Goal: Navigation & Orientation: Find specific page/section

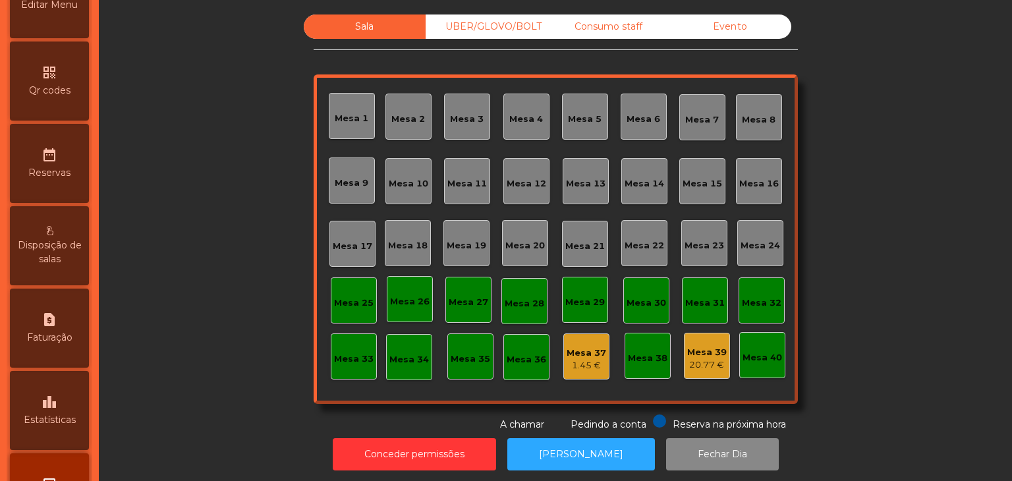
scroll to position [416, 0]
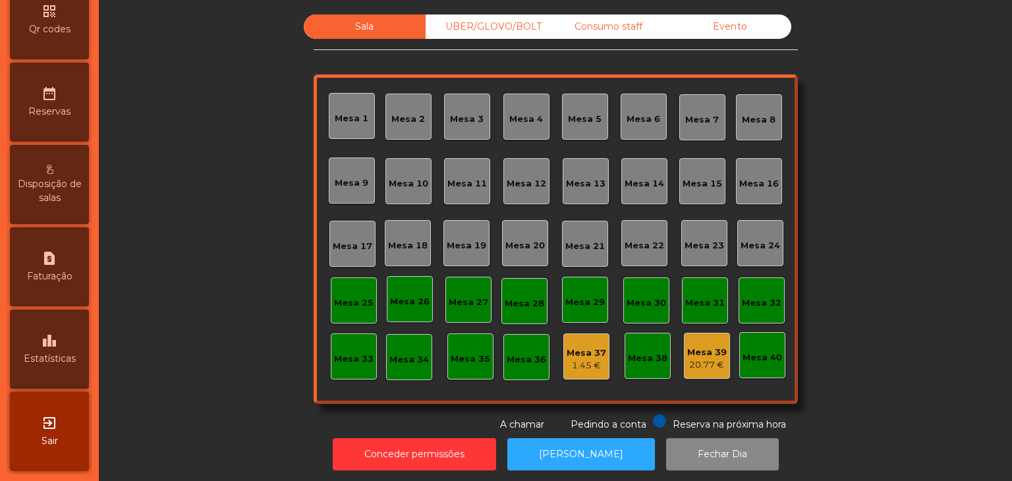
click at [71, 377] on div "leaderboard Estatísticas" at bounding box center [49, 349] width 79 height 79
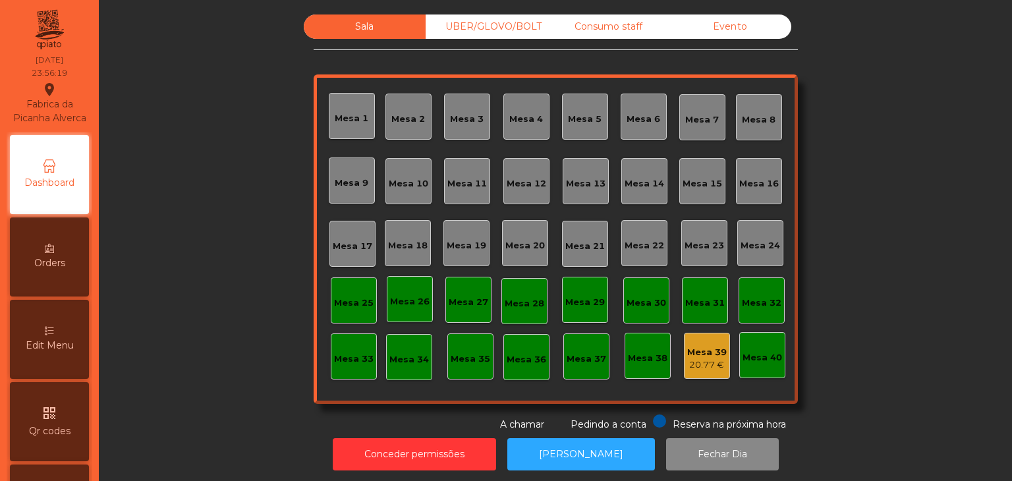
click at [15, 232] on div "Orders" at bounding box center [49, 256] width 79 height 79
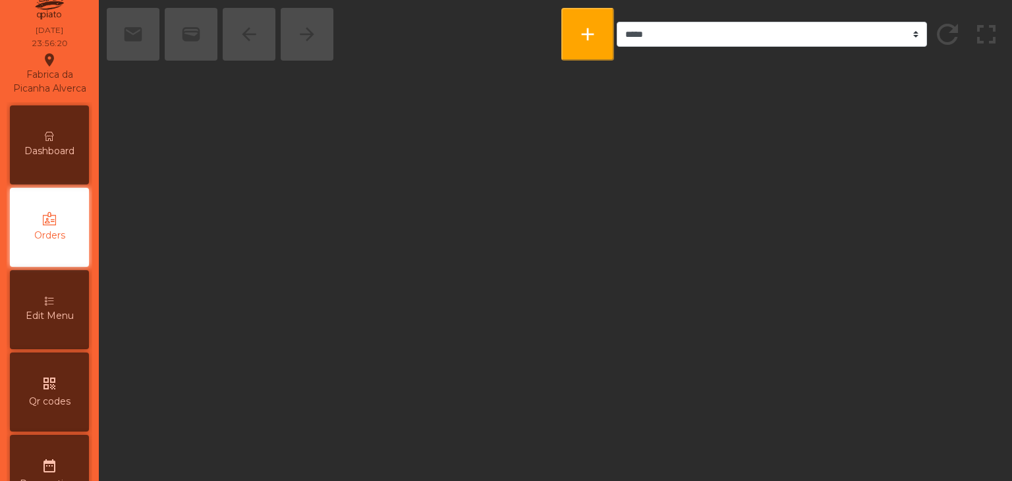
scroll to position [30, 0]
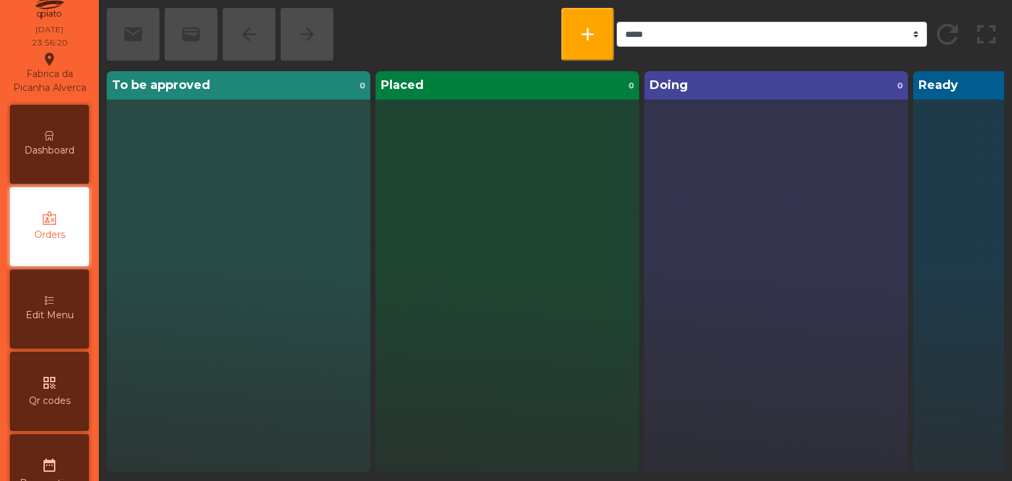
click at [11, 229] on nav "Fabrica da Picanha Alverca location_on [DATE] 23:56:20 Dashboard Orders Edit Me…" at bounding box center [49, 240] width 99 height 481
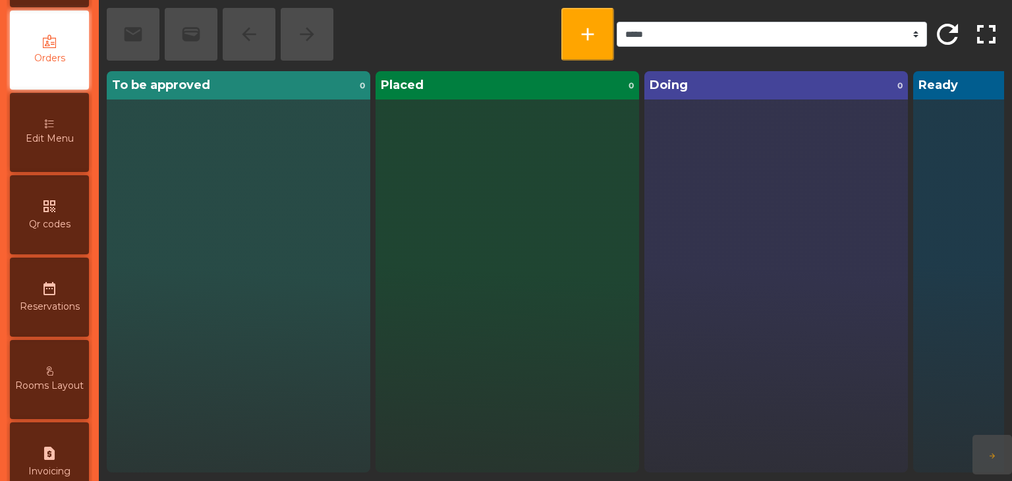
scroll to position [416, 0]
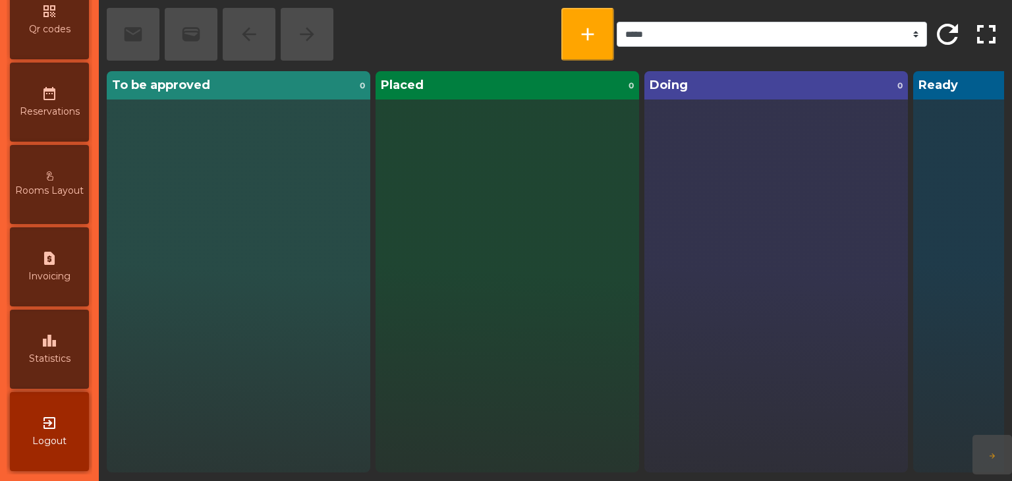
click at [47, 449] on div "exit_to_app Logout" at bounding box center [49, 431] width 79 height 79
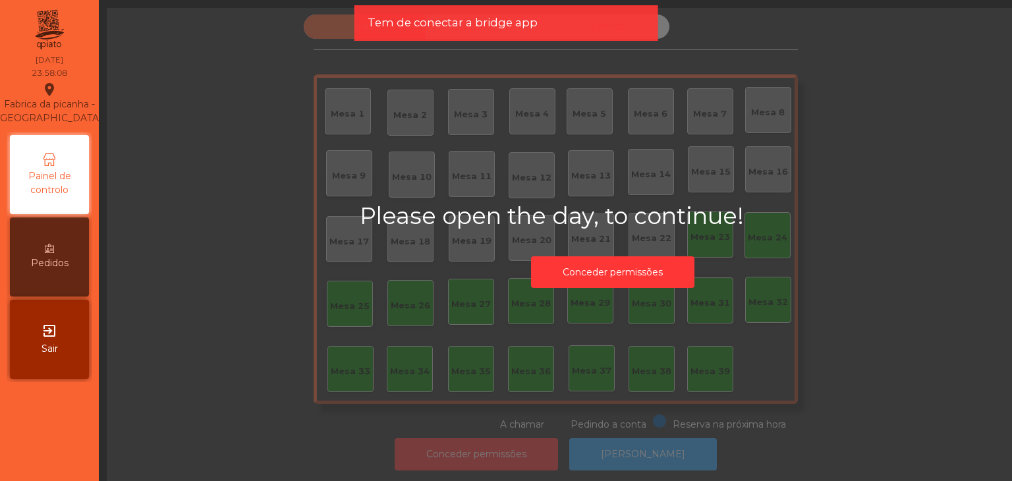
click at [53, 266] on span "Pedidos" at bounding box center [50, 263] width 38 height 14
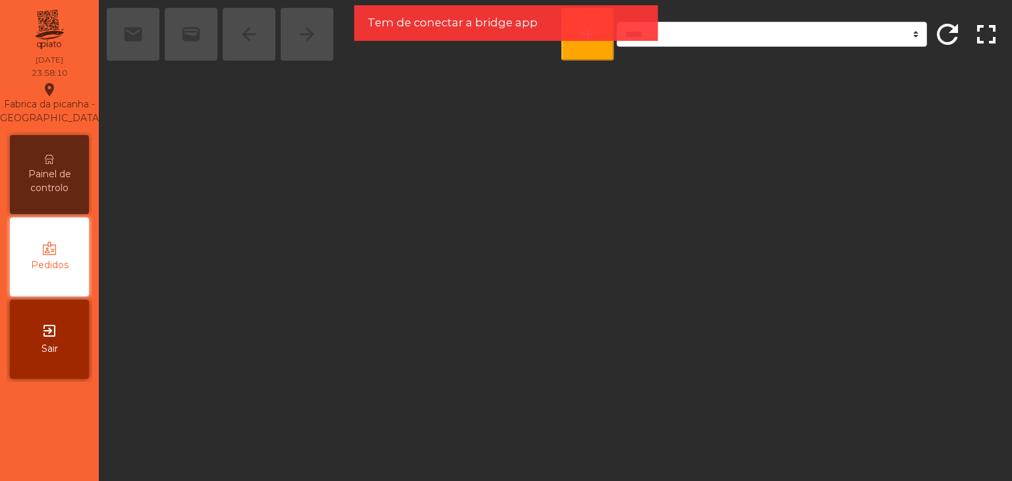
click at [62, 181] on span "Painel de controlo" at bounding box center [49, 181] width 72 height 28
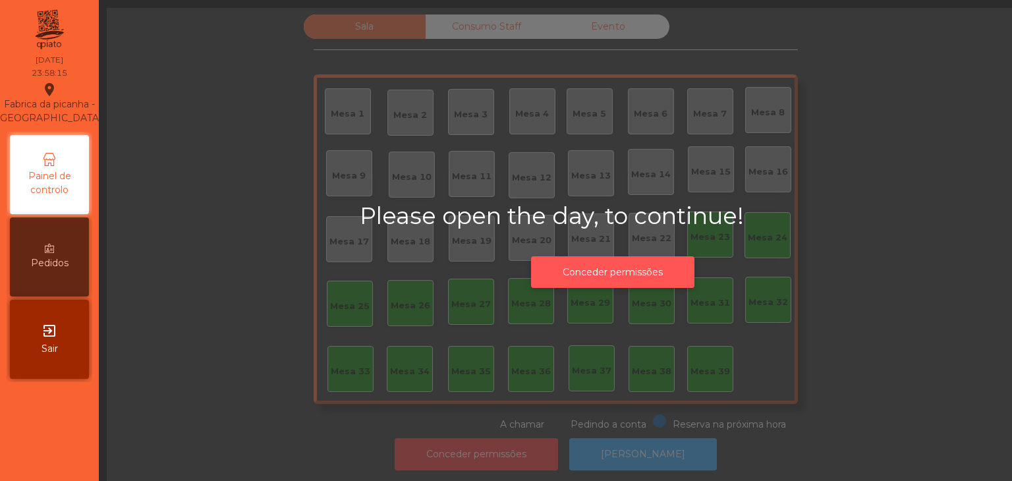
click at [633, 287] on button "Conceder permissões" at bounding box center [612, 272] width 163 height 32
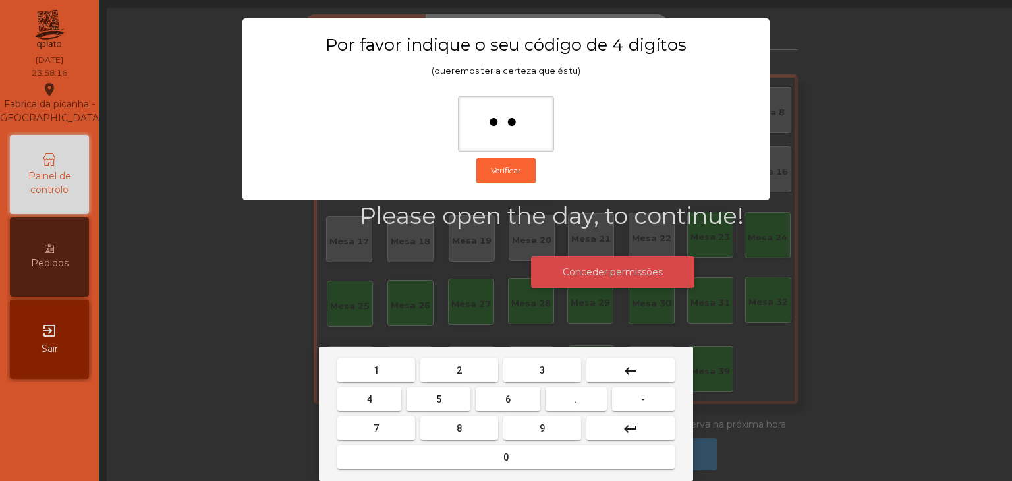
type input "***"
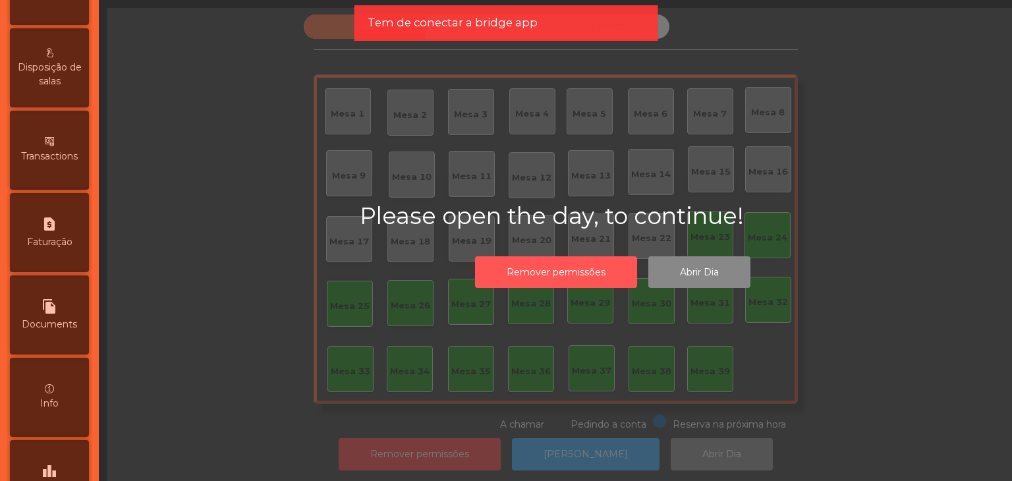
scroll to position [520, 0]
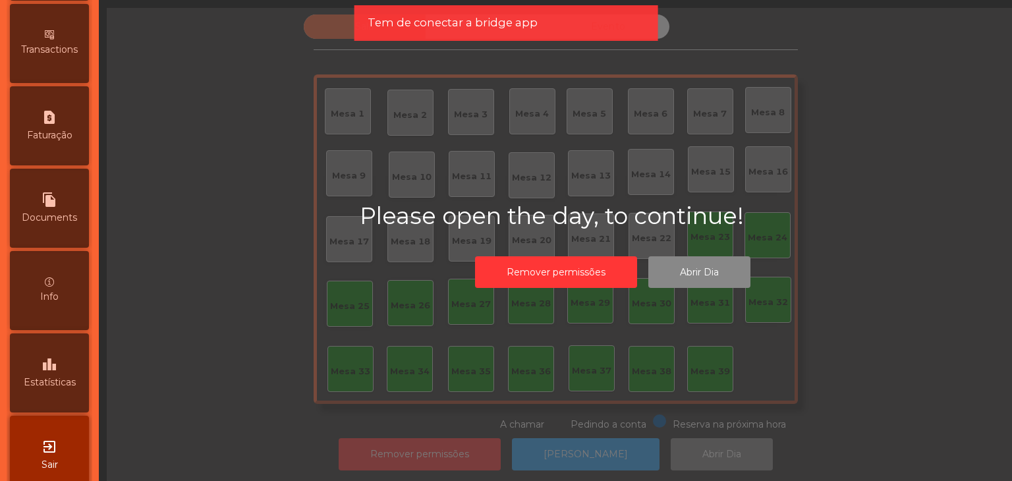
click at [34, 386] on div "leaderboard Estatísticas" at bounding box center [49, 372] width 79 height 79
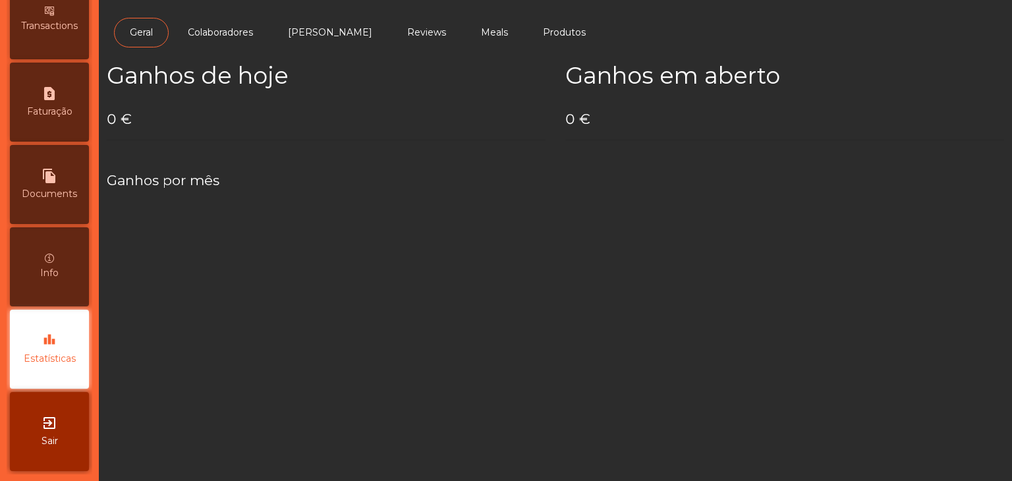
scroll to position [663, 0]
